Goal: Information Seeking & Learning: Learn about a topic

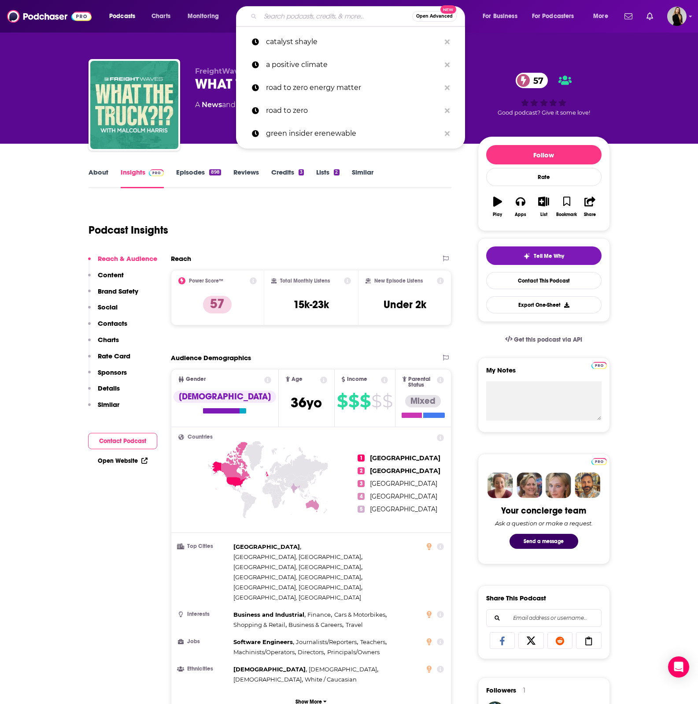
click at [325, 16] on input "Search podcasts, credits, & more..." at bounding box center [336, 16] width 152 height 14
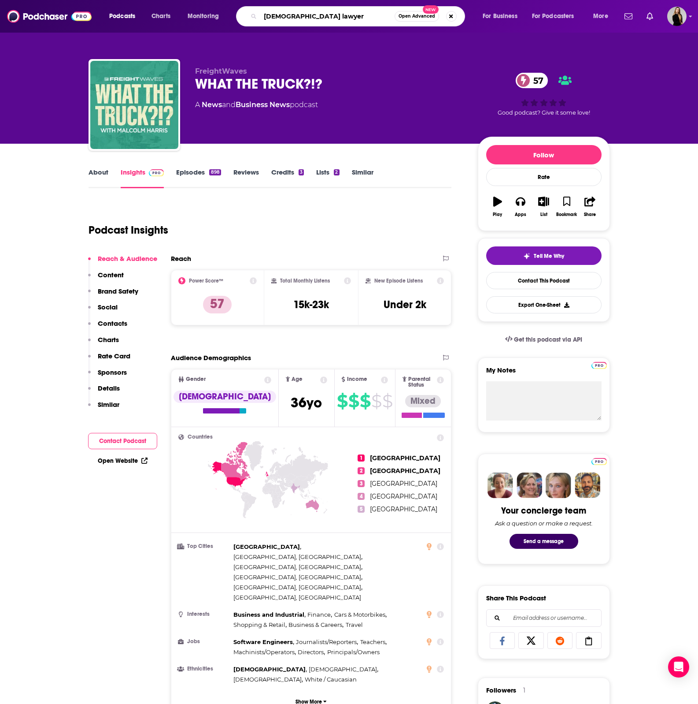
type input "[DEMOGRAPHIC_DATA] lawyers"
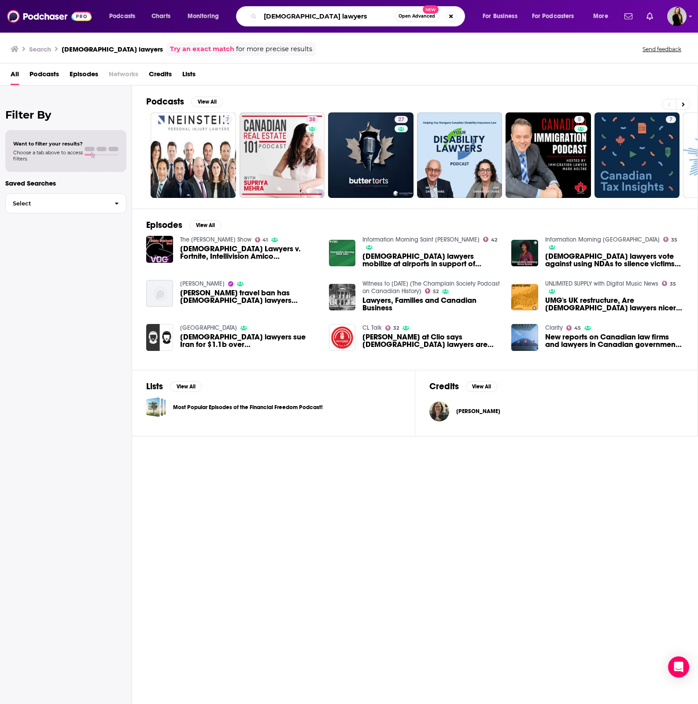
click at [342, 18] on input "[DEMOGRAPHIC_DATA] lawyers" at bounding box center [327, 16] width 134 height 14
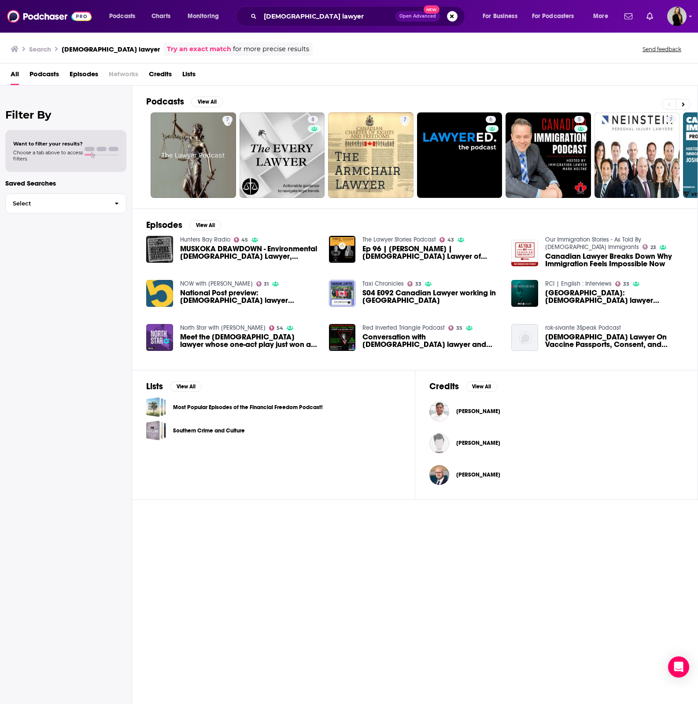
click at [312, 8] on div "canadian lawyer Open Advanced New" at bounding box center [350, 16] width 229 height 20
click at [314, 15] on input "[DEMOGRAPHIC_DATA] lawyer" at bounding box center [327, 16] width 135 height 14
click at [336, 15] on input "[DEMOGRAPHIC_DATA] lawyer" at bounding box center [327, 16] width 134 height 14
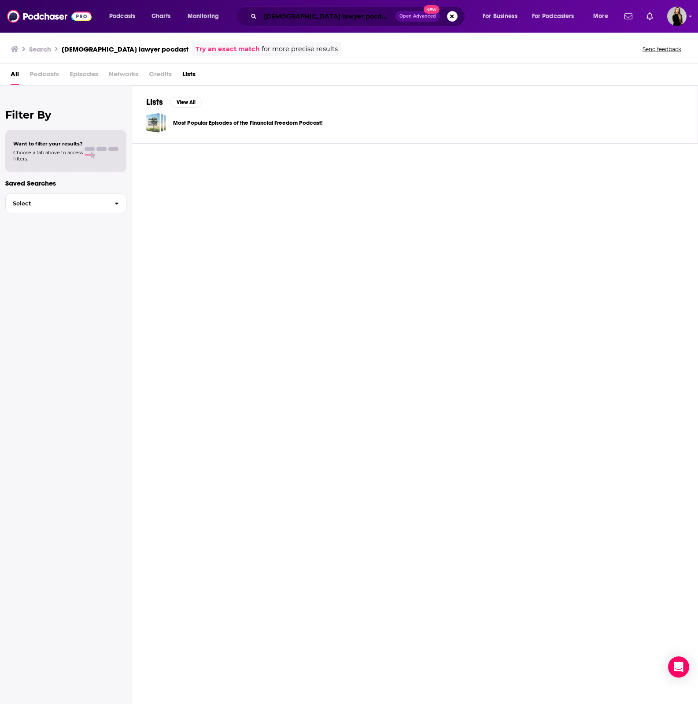
click at [333, 15] on input "[DEMOGRAPHIC_DATA] lawyer pocdast" at bounding box center [327, 16] width 135 height 14
click at [333, 15] on input "[DEMOGRAPHIC_DATA] lawyer pocdast" at bounding box center [327, 16] width 134 height 14
type input "CL talk"
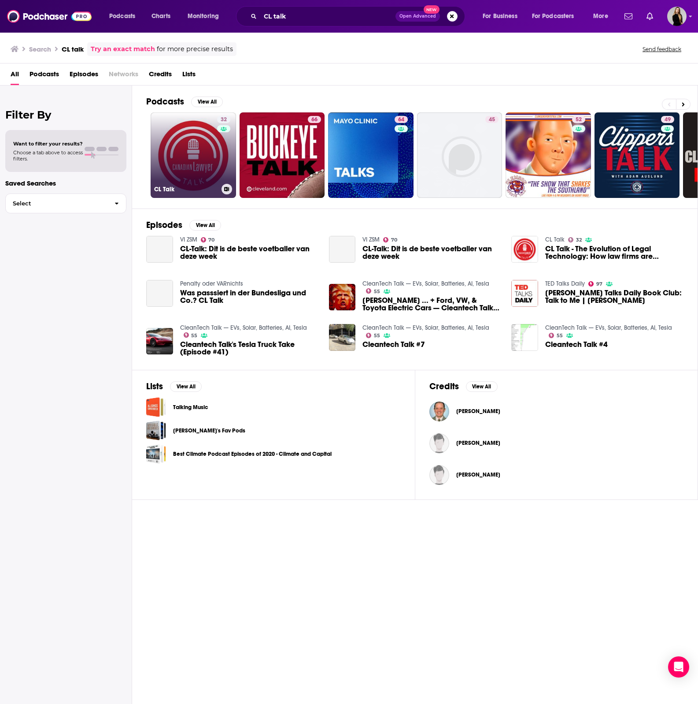
click at [208, 171] on link "32 CL Talk" at bounding box center [193, 154] width 85 height 85
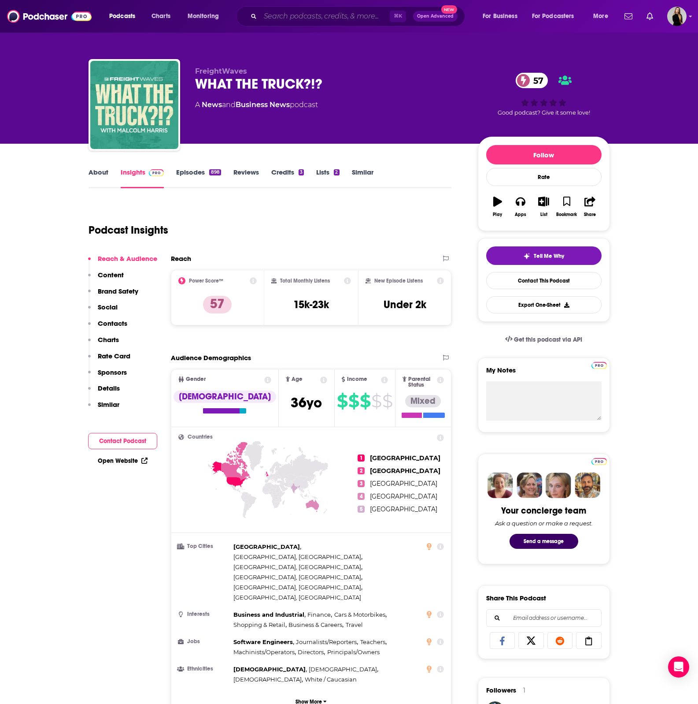
click at [294, 21] on input "Search podcasts, credits, & more..." at bounding box center [325, 16] width 130 height 14
type input "the ai/xr podcast"
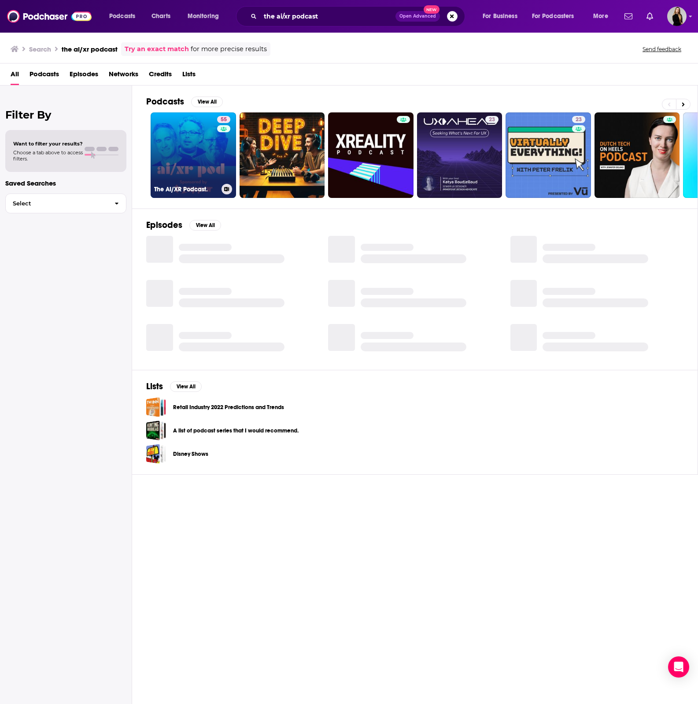
click at [210, 167] on link "55 The AI/XR Podcast." at bounding box center [193, 154] width 85 height 85
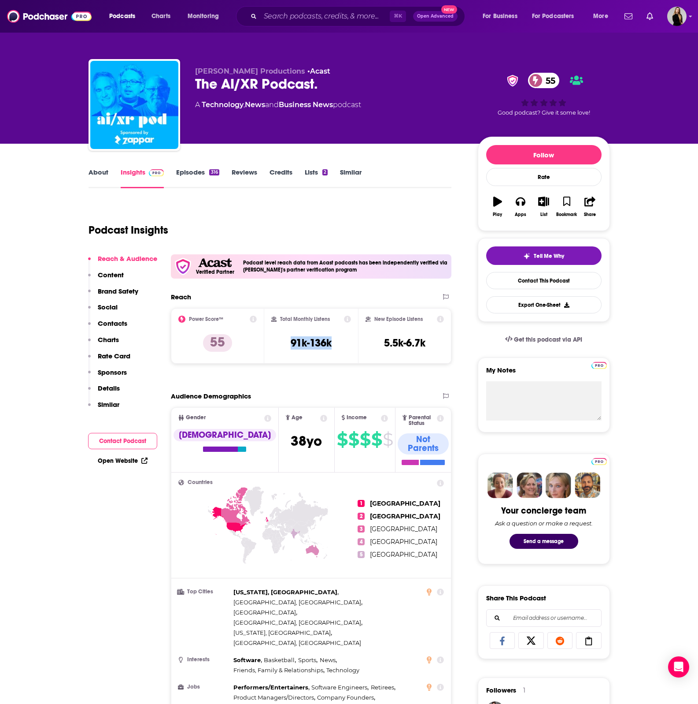
drag, startPoint x: 280, startPoint y: 340, endPoint x: 349, endPoint y: 340, distance: 69.2
click at [349, 340] on div "Total Monthly Listens 91k-136k" at bounding box center [311, 335] width 80 height 41
copy h3 "91k-136k"
click at [92, 170] on link "About" at bounding box center [99, 178] width 20 height 20
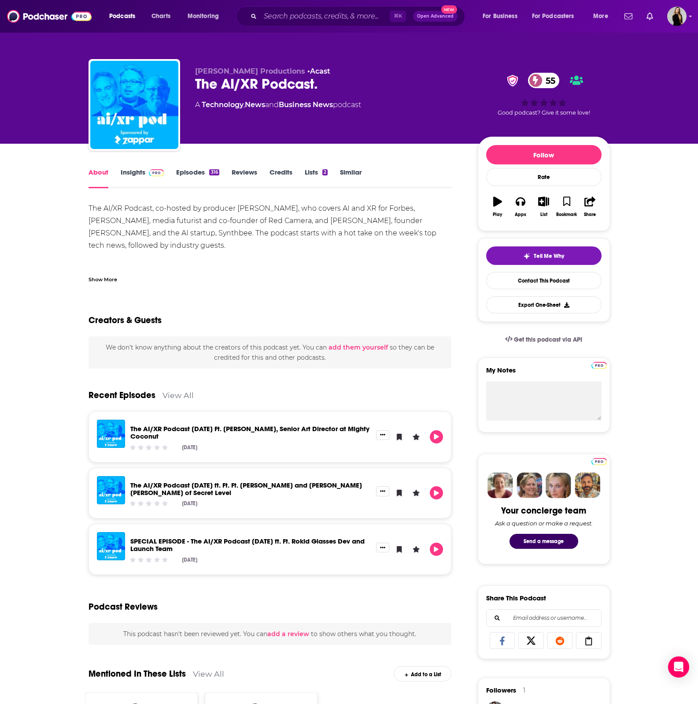
drag, startPoint x: 278, startPoint y: 208, endPoint x: 315, endPoint y: 212, distance: 36.8
click at [315, 212] on div "The AI/XR Podcast, co-hosted by producer [PERSON_NAME], who covers AI and XR fo…" at bounding box center [271, 239] width 364 height 74
drag, startPoint x: 148, startPoint y: 232, endPoint x: 260, endPoint y: 247, distance: 112.9
click at [275, 246] on div "The AI/XR Podcast, co-hosted by producer [PERSON_NAME], who covers AI and XR fo…" at bounding box center [271, 239] width 364 height 74
drag, startPoint x: 191, startPoint y: 251, endPoint x: 191, endPoint y: 229, distance: 21.6
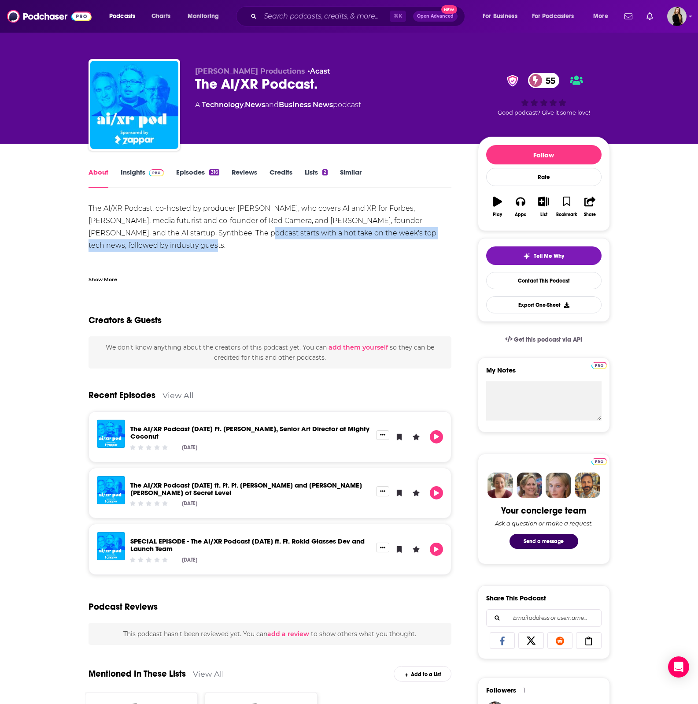
click at [191, 229] on div "The AI/XR Podcast, co-hosted by producer [PERSON_NAME], who covers AI and XR fo…" at bounding box center [271, 239] width 364 height 74
drag, startPoint x: 110, startPoint y: 281, endPoint x: 116, endPoint y: 286, distance: 7.8
click at [110, 281] on div "Show More" at bounding box center [103, 279] width 29 height 8
